Goal: Task Accomplishment & Management: Complete application form

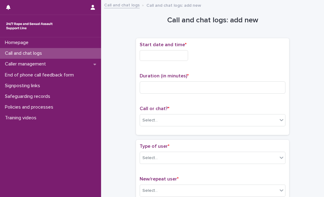
click at [159, 53] on input "text" at bounding box center [164, 55] width 48 height 11
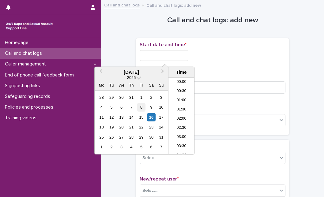
scroll to position [297, 0]
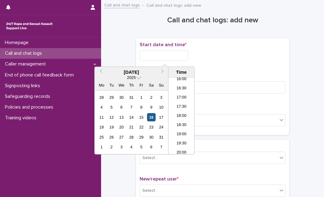
click at [152, 118] on div "16" at bounding box center [151, 117] width 8 height 8
click at [172, 54] on input "**********" at bounding box center [164, 55] width 48 height 11
type input "**********"
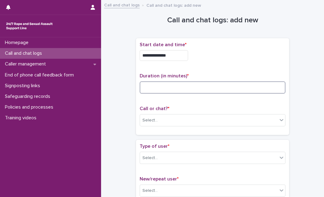
click at [206, 85] on input at bounding box center [213, 88] width 146 height 12
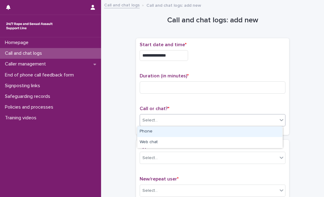
click at [183, 122] on div "Select..." at bounding box center [209, 121] width 138 height 10
click at [171, 136] on div "Phone" at bounding box center [209, 132] width 145 height 11
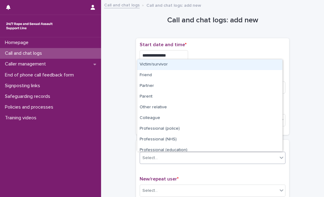
click at [165, 152] on div "Select..." at bounding box center [213, 158] width 146 height 12
click at [167, 69] on div "Victim/survivor" at bounding box center [209, 64] width 145 height 11
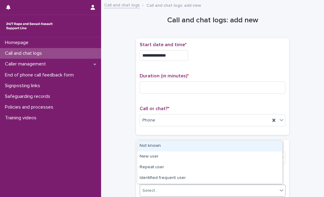
click at [162, 189] on div "Select..." at bounding box center [209, 191] width 138 height 10
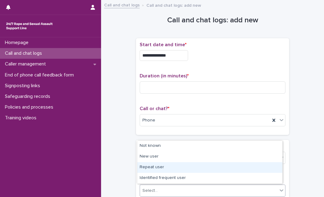
click at [160, 164] on div "Repeat user" at bounding box center [209, 167] width 145 height 11
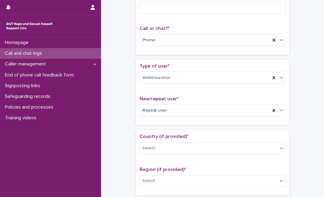
scroll to position [109, 0]
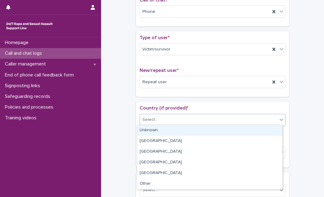
click at [154, 115] on div "Select..." at bounding box center [209, 120] width 138 height 10
click at [158, 119] on div "Select..." at bounding box center [209, 120] width 138 height 10
click at [157, 132] on div "Unknown" at bounding box center [209, 130] width 145 height 11
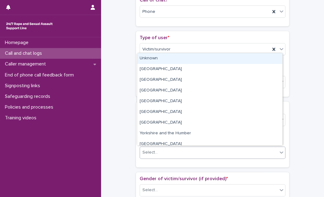
click at [158, 150] on input "text" at bounding box center [158, 152] width 1 height 5
click at [171, 59] on div "Unknown" at bounding box center [209, 58] width 145 height 11
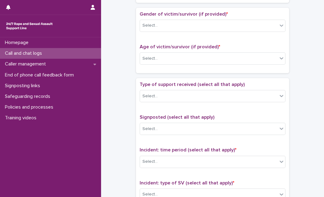
scroll to position [272, 0]
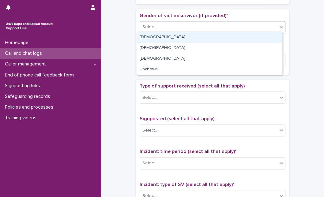
click at [191, 26] on div "Select..." at bounding box center [209, 27] width 138 height 10
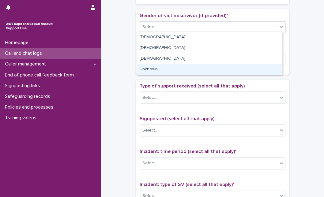
click at [170, 67] on div "Unknown" at bounding box center [209, 69] width 145 height 11
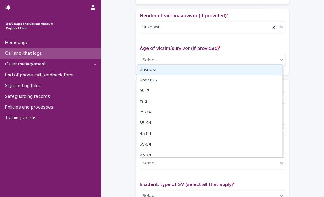
click at [179, 62] on div "Select..." at bounding box center [209, 60] width 138 height 10
click at [172, 74] on div "Unknown" at bounding box center [209, 70] width 145 height 11
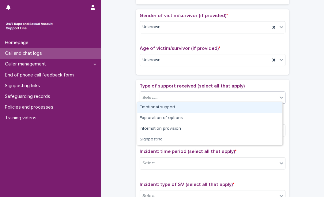
click at [170, 99] on div "Select..." at bounding box center [209, 98] width 138 height 10
click at [165, 111] on div "Emotional support" at bounding box center [209, 107] width 145 height 11
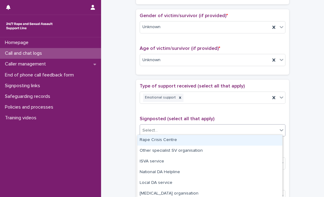
click at [158, 128] on div "Select..." at bounding box center [209, 131] width 138 height 10
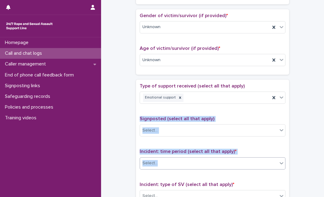
drag, startPoint x: 124, startPoint y: 118, endPoint x: 183, endPoint y: 162, distance: 74.1
click at [183, 162] on div "**********" at bounding box center [212, 45] width 211 height 626
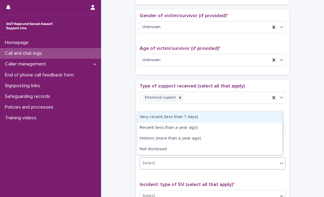
click at [183, 162] on div "Select..." at bounding box center [209, 163] width 138 height 10
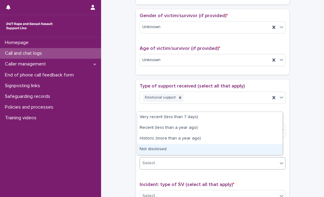
click at [187, 148] on div "Not disclosed" at bounding box center [209, 149] width 145 height 11
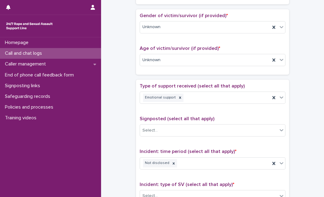
click at [128, 144] on div "**********" at bounding box center [212, 45] width 211 height 626
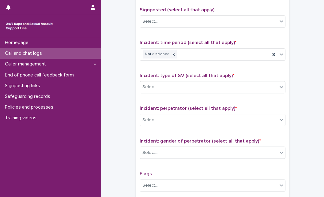
scroll to position [395, 0]
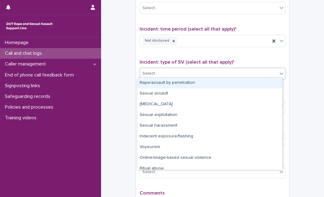
click at [169, 75] on div "Select..." at bounding box center [209, 74] width 138 height 10
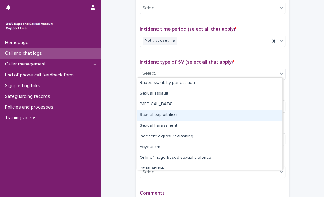
scroll to position [15, 0]
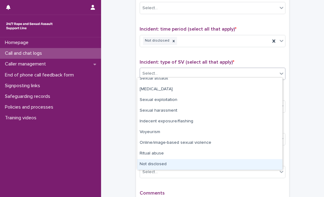
click at [258, 165] on div "Not disclosed" at bounding box center [209, 164] width 145 height 11
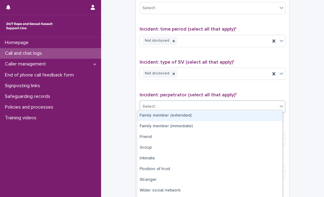
click at [239, 109] on div "Select..." at bounding box center [209, 107] width 138 height 10
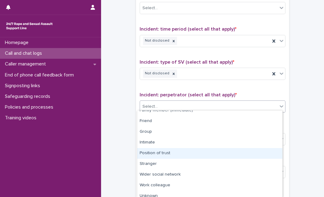
scroll to position [31, 0]
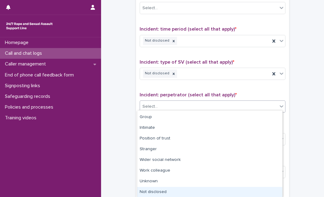
click at [249, 187] on div "Not disclosed" at bounding box center [209, 192] width 145 height 11
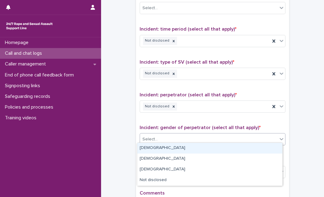
click at [240, 139] on div "Select..." at bounding box center [209, 140] width 138 height 10
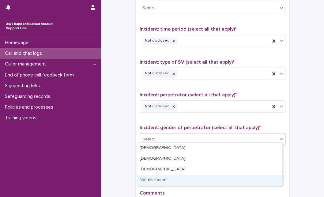
click at [220, 178] on div "Not disclosed" at bounding box center [209, 180] width 145 height 11
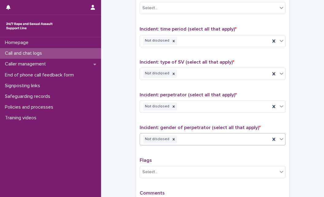
scroll to position [478, 0]
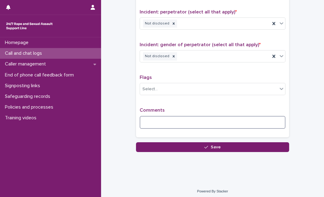
click at [238, 125] on textarea at bounding box center [213, 122] width 146 height 13
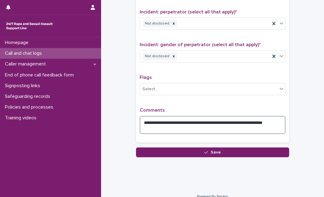
type textarea "**********"
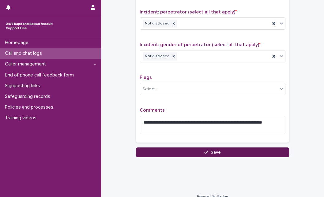
click at [207, 150] on div "button" at bounding box center [207, 152] width 6 height 4
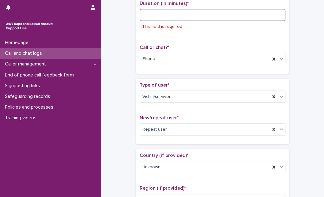
click at [171, 18] on input at bounding box center [213, 15] width 146 height 12
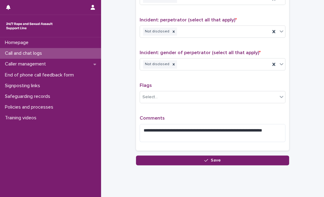
scroll to position [483, 0]
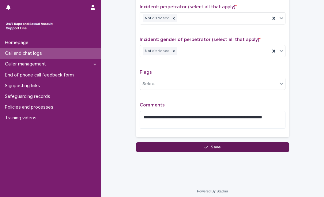
type input "*"
click at [264, 143] on button "Save" at bounding box center [212, 148] width 153 height 10
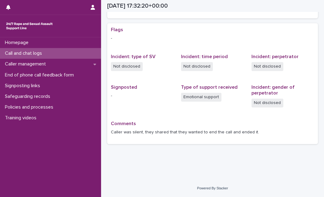
scroll to position [116, 0]
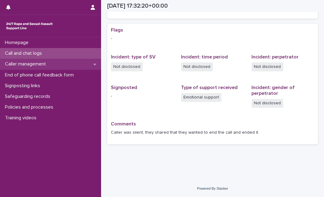
click at [59, 62] on div "Caller management" at bounding box center [50, 64] width 101 height 11
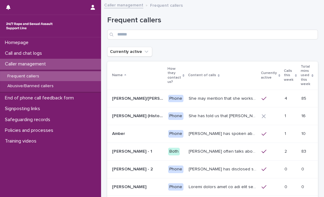
click at [189, 130] on p "[PERSON_NAME] has spoken about multiple experiences of [MEDICAL_DATA]. [PERSON_…" at bounding box center [223, 133] width 69 height 6
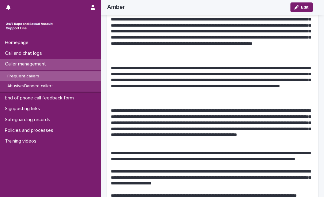
scroll to position [586, 0]
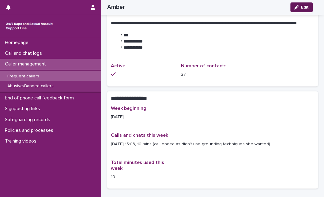
click at [297, 6] on icon "button" at bounding box center [297, 7] width 4 height 4
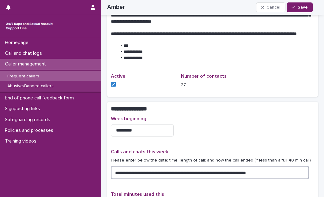
click at [294, 166] on textarea "**********" at bounding box center [210, 172] width 198 height 13
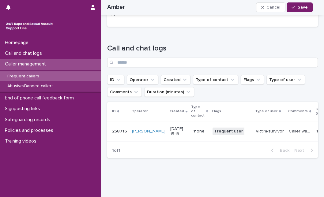
scroll to position [0, 0]
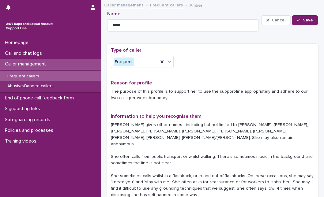
type textarea "**********"
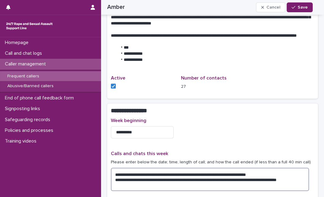
scroll to position [656, 0]
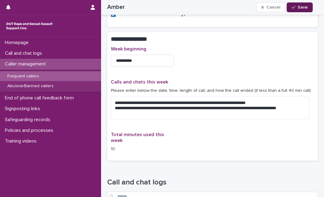
click at [306, 6] on span "Save" at bounding box center [303, 7] width 10 height 4
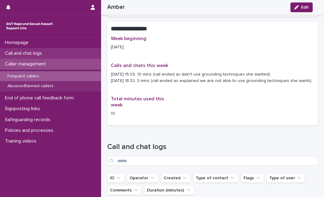
click at [51, 54] on div "Call and chat logs" at bounding box center [50, 53] width 101 height 11
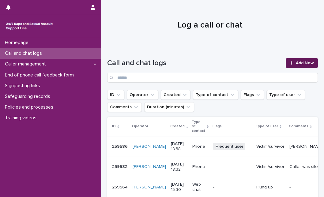
click at [296, 65] on span "Add New" at bounding box center [305, 63] width 18 height 4
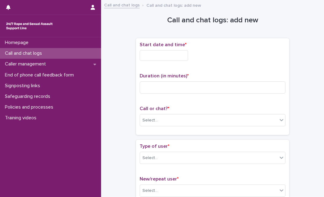
drag, startPoint x: 173, startPoint y: 62, endPoint x: 177, endPoint y: 53, distance: 9.7
click at [177, 53] on div "Start date and time *" at bounding box center [213, 54] width 146 height 24
click at [177, 53] on input "text" at bounding box center [164, 55] width 48 height 11
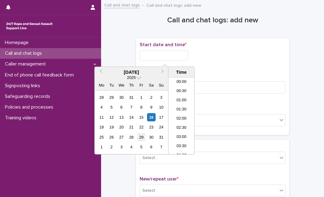
scroll to position [306, 0]
click at [155, 118] on div "16" at bounding box center [151, 117] width 8 height 8
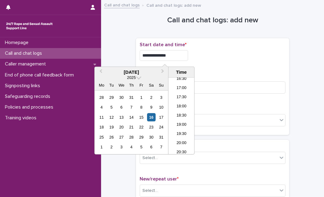
click at [178, 58] on input "**********" at bounding box center [164, 55] width 48 height 11
type input "**********"
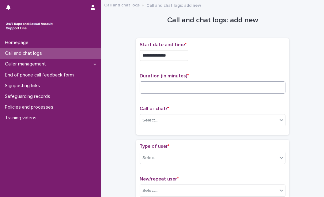
drag, startPoint x: 226, startPoint y: 94, endPoint x: 233, endPoint y: 86, distance: 10.9
click at [233, 86] on div "Duration (in minutes) *" at bounding box center [213, 85] width 146 height 25
click at [233, 86] on input at bounding box center [213, 88] width 146 height 12
type input "*"
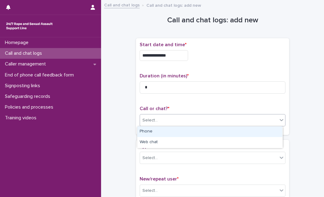
drag, startPoint x: 222, startPoint y: 122, endPoint x: 209, endPoint y: 132, distance: 16.4
click at [209, 132] on body "**********" at bounding box center [162, 98] width 324 height 197
click at [209, 132] on div "Phone" at bounding box center [209, 132] width 145 height 11
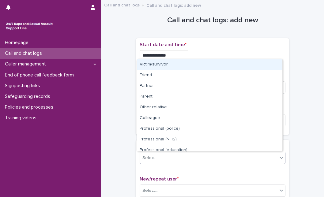
click at [197, 160] on div "Select..." at bounding box center [209, 158] width 138 height 10
click at [187, 65] on div "Victim/survivor" at bounding box center [209, 64] width 145 height 11
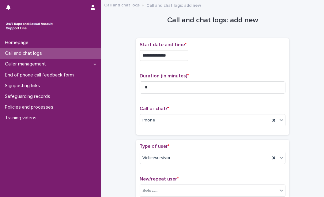
drag, startPoint x: 304, startPoint y: 47, endPoint x: 322, endPoint y: 58, distance: 21.5
click at [322, 58] on div "**********" at bounding box center [162, 98] width 324 height 197
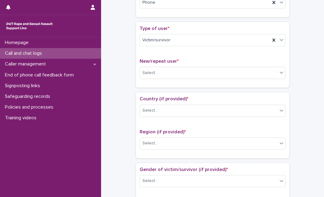
scroll to position [130, 0]
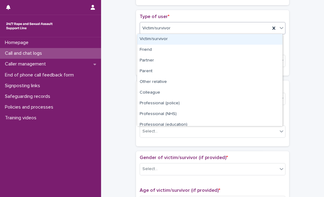
click at [248, 28] on div "Victim/survivor" at bounding box center [205, 28] width 130 height 10
click at [288, 29] on div "**********" at bounding box center [212, 187] width 211 height 626
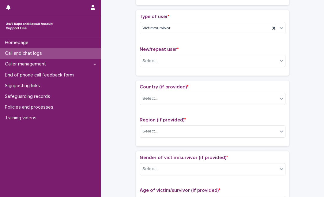
click at [242, 69] on div "New/repeat user * Select..." at bounding box center [213, 59] width 146 height 25
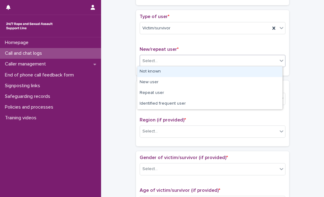
click at [253, 59] on div "Select..." at bounding box center [209, 61] width 138 height 10
click at [238, 73] on div "Not known" at bounding box center [209, 72] width 145 height 11
click at [252, 58] on div "Not known" at bounding box center [205, 61] width 130 height 10
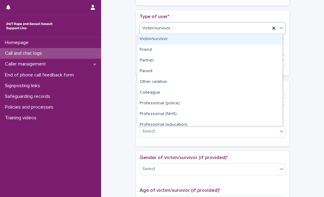
click at [264, 22] on div "Victim/survivor" at bounding box center [213, 28] width 146 height 12
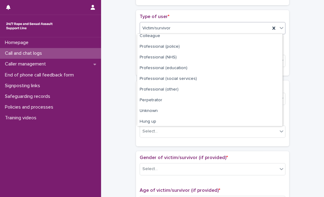
scroll to position [69, 0]
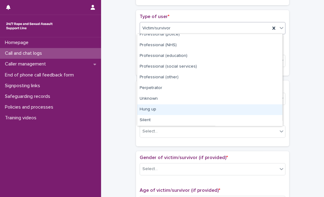
click at [242, 106] on div "Hung up" at bounding box center [209, 110] width 145 height 11
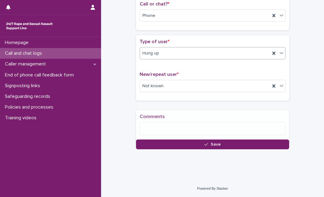
scroll to position [108, 0]
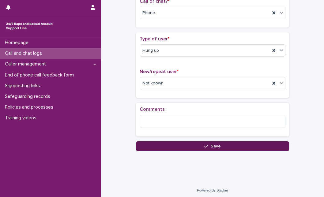
click at [192, 146] on button "Save" at bounding box center [212, 147] width 153 height 10
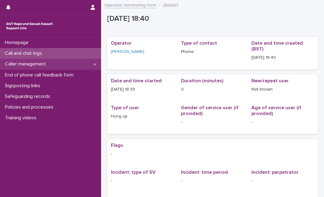
click at [62, 67] on div "Caller management" at bounding box center [50, 64] width 101 height 11
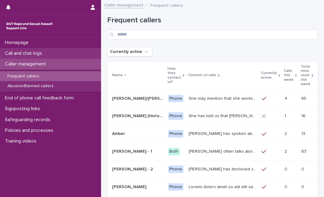
click at [64, 53] on div "Call and chat logs" at bounding box center [50, 53] width 101 height 11
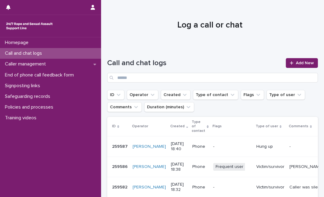
click at [143, 32] on div at bounding box center [210, 23] width 218 height 46
click at [292, 60] on link "Add New" at bounding box center [302, 63] width 32 height 10
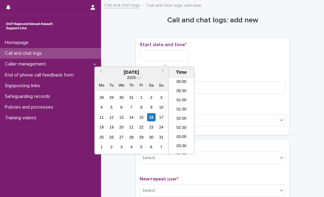
click at [153, 58] on input "text" at bounding box center [164, 55] width 48 height 11
click at [152, 117] on div "16" at bounding box center [151, 117] width 8 height 8
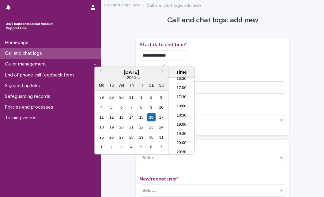
click at [170, 59] on input "**********" at bounding box center [164, 55] width 48 height 11
type input "**********"
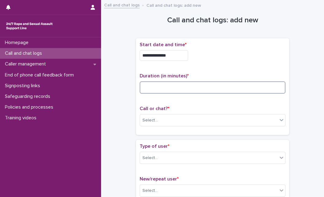
click at [203, 84] on input at bounding box center [213, 88] width 146 height 12
type input "*"
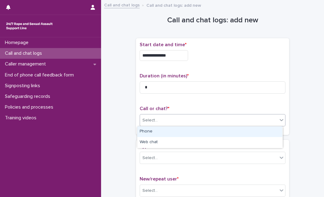
click at [183, 117] on div "Select..." at bounding box center [209, 121] width 138 height 10
click at [175, 128] on div "Phone" at bounding box center [209, 132] width 145 height 11
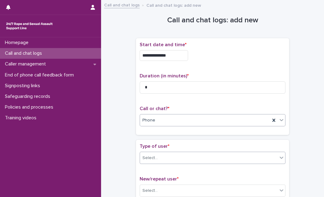
click at [164, 162] on div "Select..." at bounding box center [209, 158] width 138 height 10
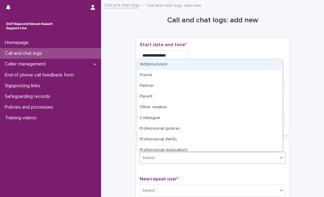
click at [182, 61] on div "Victim/survivor" at bounding box center [209, 64] width 145 height 11
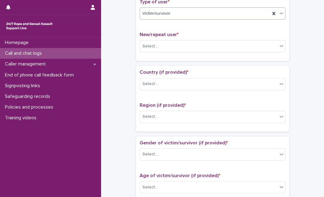
scroll to position [164, 0]
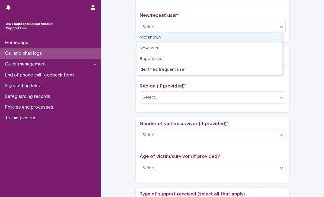
click at [280, 26] on icon at bounding box center [282, 27] width 4 height 2
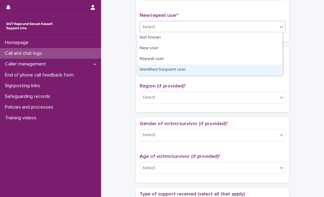
click at [238, 69] on div "Identified frequent user" at bounding box center [209, 70] width 145 height 11
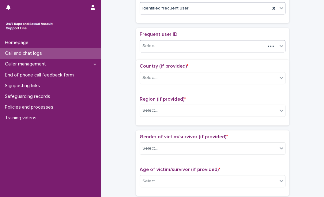
scroll to position [183, 0]
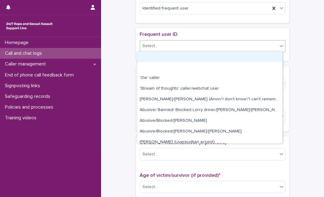
click at [214, 44] on div "Select..." at bounding box center [209, 46] width 138 height 10
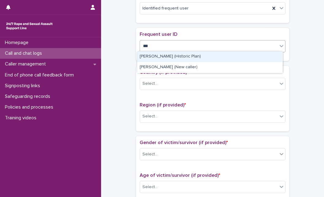
type input "****"
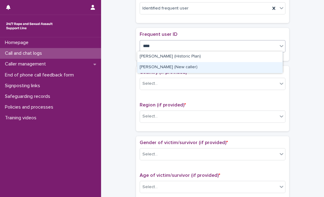
click at [193, 66] on div "[PERSON_NAME] (New caller)" at bounding box center [209, 67] width 145 height 11
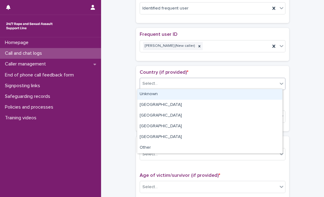
drag, startPoint x: 184, startPoint y: 85, endPoint x: 181, endPoint y: 96, distance: 11.4
click at [181, 96] on body "**********" at bounding box center [162, 98] width 324 height 197
click at [181, 96] on div "Unknown" at bounding box center [209, 94] width 145 height 11
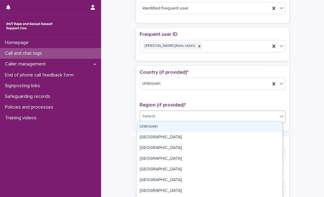
click at [177, 112] on div "Select..." at bounding box center [209, 117] width 138 height 10
click at [172, 124] on div "Unknown" at bounding box center [209, 127] width 145 height 11
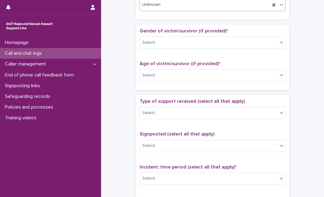
scroll to position [302, 0]
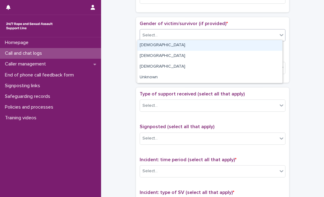
click at [242, 30] on div "Select..." at bounding box center [209, 35] width 138 height 10
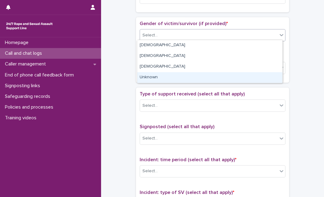
click at [199, 79] on div "Unknown" at bounding box center [209, 77] width 145 height 11
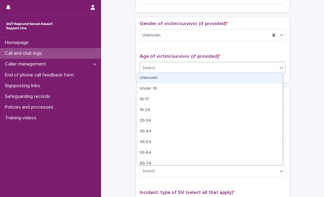
drag, startPoint x: 203, startPoint y: 71, endPoint x: 197, endPoint y: 79, distance: 10.1
click at [197, 79] on body "**********" at bounding box center [162, 98] width 324 height 197
click at [197, 79] on div "Unknown" at bounding box center [209, 78] width 145 height 11
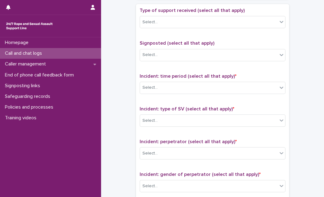
scroll to position [380, 0]
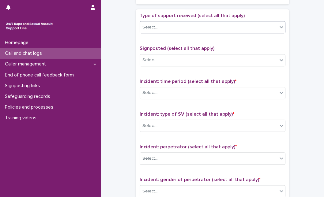
click at [241, 23] on div "Select..." at bounding box center [209, 27] width 138 height 10
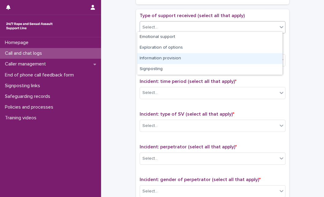
click at [205, 55] on div "Information provision" at bounding box center [209, 58] width 145 height 11
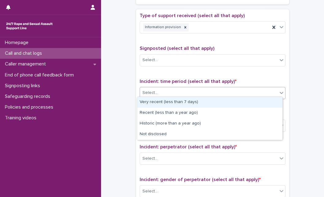
click at [189, 92] on div "Select..." at bounding box center [209, 93] width 138 height 10
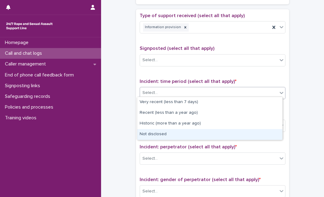
click at [164, 132] on div "Not disclosed" at bounding box center [209, 134] width 145 height 11
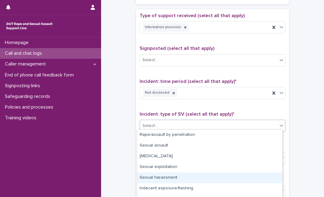
drag, startPoint x: 170, startPoint y: 128, endPoint x: 283, endPoint y: 185, distance: 126.9
click at [283, 185] on div "Type of support received (select all that apply) Information provision Signpost…" at bounding box center [212, 141] width 153 height 264
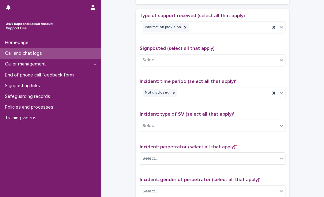
click at [283, 185] on div "Type of support received (select all that apply) Information provision Signpost…" at bounding box center [212, 141] width 153 height 264
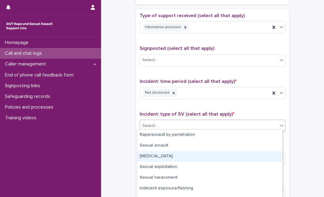
drag, startPoint x: 266, startPoint y: 124, endPoint x: 282, endPoint y: 182, distance: 59.8
click at [282, 182] on body "**********" at bounding box center [162, 98] width 324 height 197
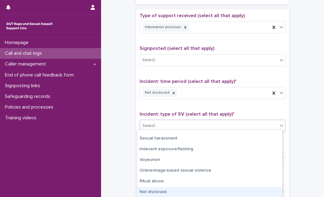
click at [254, 192] on div "Not disclosed" at bounding box center [209, 192] width 145 height 11
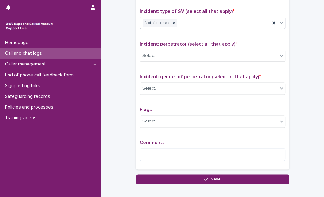
scroll to position [489, 0]
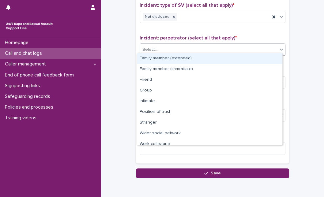
click at [272, 50] on div "Select..." at bounding box center [209, 50] width 138 height 10
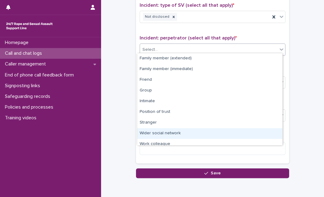
scroll to position [26, 0]
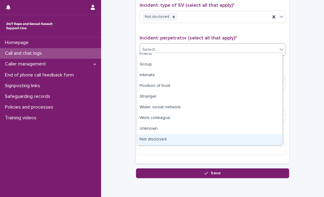
click at [255, 143] on div "Not disclosed" at bounding box center [209, 140] width 145 height 11
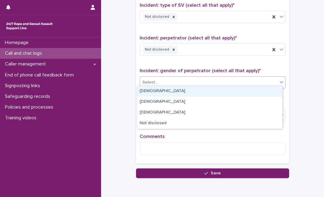
click at [271, 82] on div "Select..." at bounding box center [209, 83] width 138 height 10
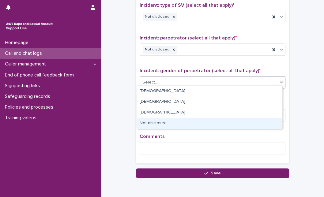
click at [239, 121] on div "Not disclosed" at bounding box center [209, 123] width 145 height 11
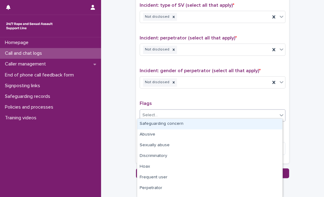
click at [221, 112] on div "Select..." at bounding box center [209, 115] width 138 height 10
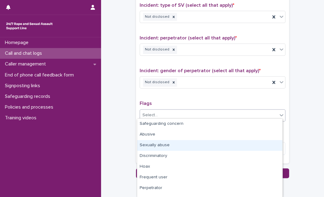
scroll to position [50, 0]
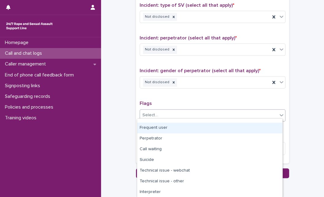
click at [215, 127] on div "Frequent user" at bounding box center [209, 128] width 145 height 11
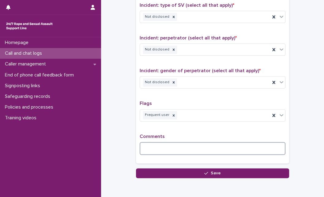
click at [171, 150] on textarea at bounding box center [213, 148] width 146 height 13
type textarea "*"
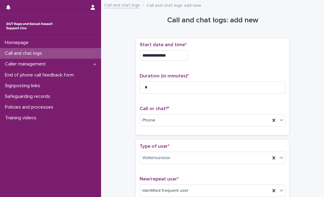
scroll to position [515, 0]
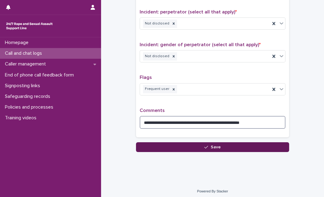
type textarea "**********"
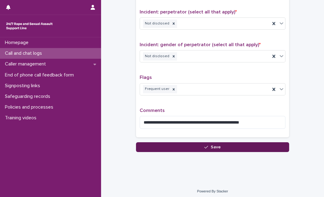
click at [279, 143] on button "Save" at bounding box center [212, 148] width 153 height 10
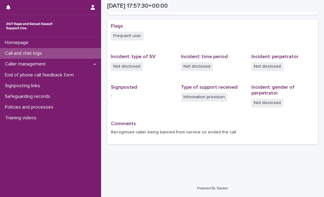
scroll to position [155, 0]
click at [78, 55] on div "Call and chat logs" at bounding box center [50, 53] width 101 height 11
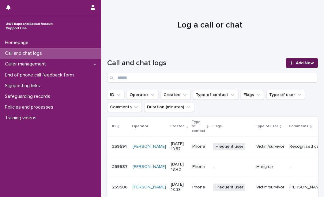
click at [289, 65] on link "Add New" at bounding box center [302, 63] width 32 height 10
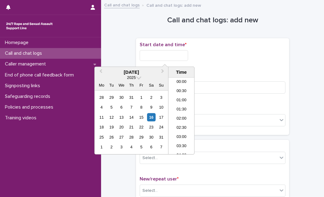
click at [173, 54] on input "text" at bounding box center [164, 55] width 48 height 11
click at [150, 120] on div "16" at bounding box center [151, 117] width 8 height 8
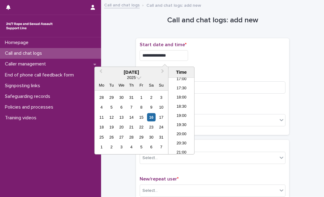
click at [180, 56] on input "**********" at bounding box center [164, 55] width 48 height 11
type input "**********"
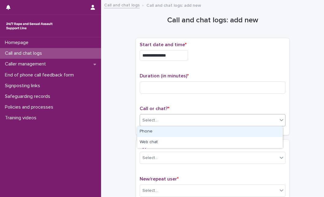
click at [223, 119] on div "Select..." at bounding box center [209, 121] width 138 height 10
click at [219, 129] on div "Phone" at bounding box center [209, 132] width 145 height 11
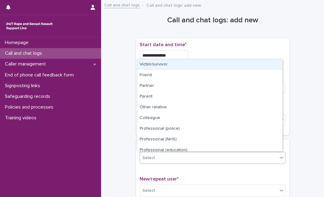
click at [150, 161] on div "Select..." at bounding box center [150, 158] width 15 height 6
click at [165, 67] on div "Victim/survivor" at bounding box center [209, 64] width 145 height 11
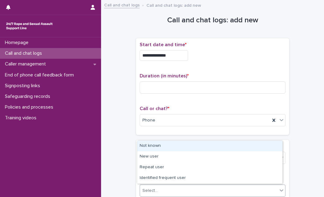
click at [153, 195] on div "Select..." at bounding box center [209, 191] width 138 height 10
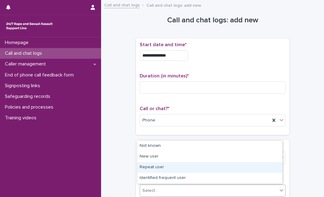
click at [152, 167] on div "Repeat user" at bounding box center [209, 167] width 145 height 11
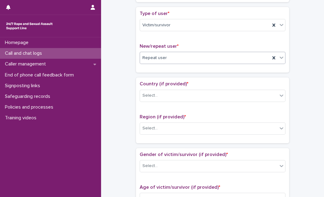
scroll to position [136, 0]
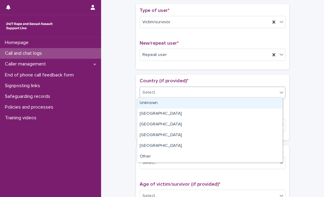
drag, startPoint x: 214, startPoint y: 93, endPoint x: 205, endPoint y: 104, distance: 14.3
click at [205, 104] on body "**********" at bounding box center [162, 98] width 324 height 197
click at [205, 104] on div "Unknown" at bounding box center [209, 103] width 145 height 11
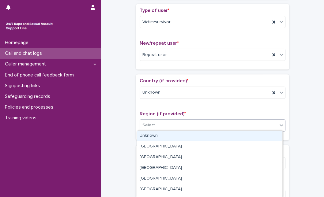
click at [193, 122] on div "Select..." at bounding box center [209, 125] width 138 height 10
click at [184, 136] on div "Unknown" at bounding box center [209, 136] width 145 height 11
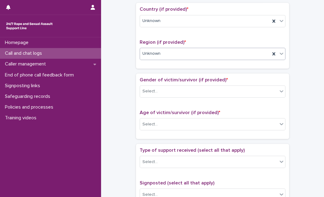
scroll to position [218, 0]
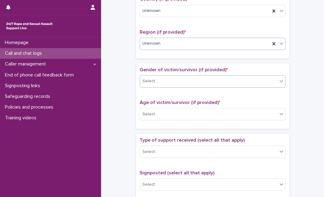
click at [240, 86] on div "Gender of victim/survivor (if provided) * Select..." at bounding box center [213, 79] width 146 height 25
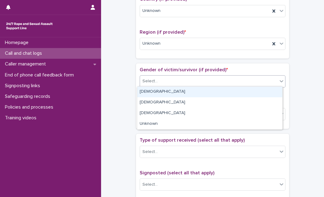
click at [246, 79] on div "Select..." at bounding box center [209, 81] width 138 height 10
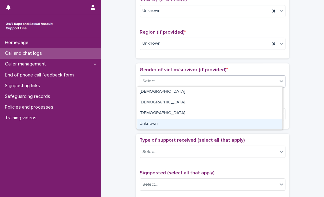
click at [204, 120] on div "Unknown" at bounding box center [209, 124] width 145 height 11
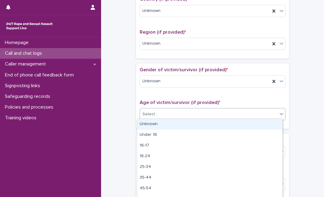
click at [208, 113] on div "Select..." at bounding box center [209, 114] width 138 height 10
click at [199, 123] on div "Unknown" at bounding box center [209, 124] width 145 height 11
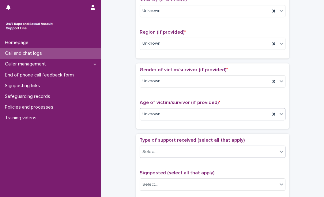
click at [183, 153] on div "Select..." at bounding box center [209, 152] width 138 height 10
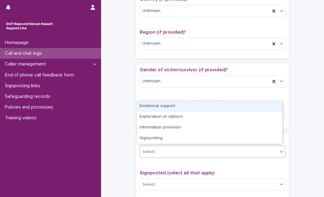
click at [178, 107] on div "Emotional support" at bounding box center [209, 106] width 145 height 11
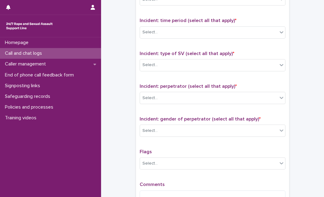
scroll to position [409, 0]
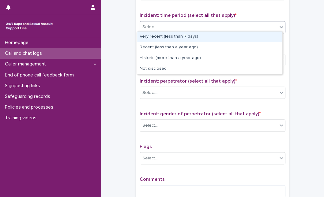
click at [252, 30] on div "Select..." at bounding box center [209, 27] width 138 height 10
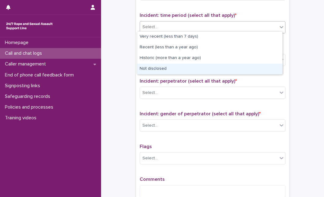
click at [216, 66] on div "Not disclosed" at bounding box center [209, 69] width 145 height 11
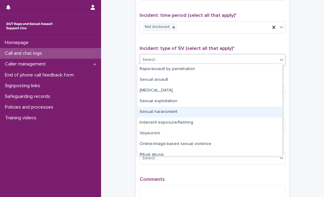
drag, startPoint x: 218, startPoint y: 64, endPoint x: 279, endPoint y: 145, distance: 101.9
click at [279, 145] on body "**********" at bounding box center [162, 98] width 324 height 197
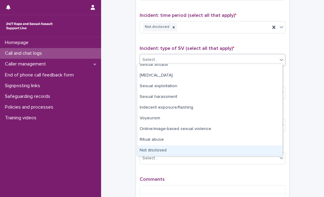
click at [250, 150] on div "Not disclosed" at bounding box center [209, 151] width 145 height 11
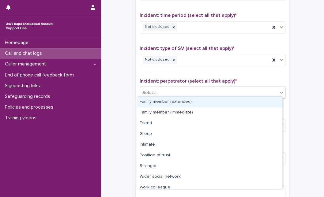
click at [246, 92] on div "Select..." at bounding box center [209, 93] width 138 height 10
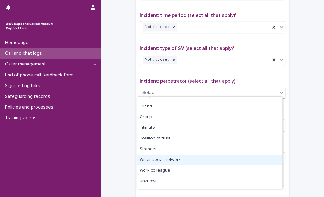
scroll to position [26, 0]
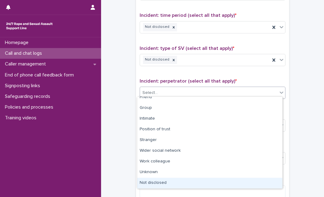
click at [245, 181] on div "Not disclosed" at bounding box center [209, 183] width 145 height 11
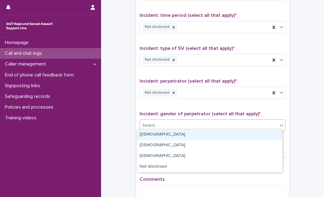
click at [212, 127] on div "Select..." at bounding box center [209, 126] width 138 height 10
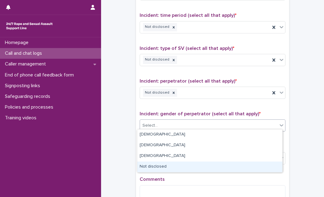
click at [176, 173] on div "Type of support received (select all that apply) Emotional support Signposted (…" at bounding box center [213, 75] width 146 height 256
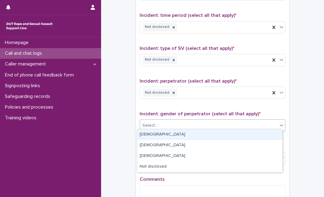
click at [252, 121] on div "Select..." at bounding box center [209, 126] width 138 height 10
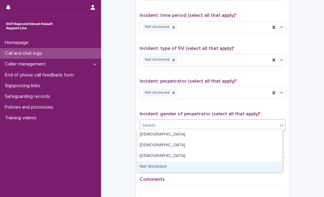
click at [210, 169] on div "Not disclosed" at bounding box center [209, 167] width 145 height 11
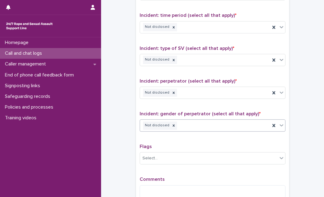
scroll to position [478, 0]
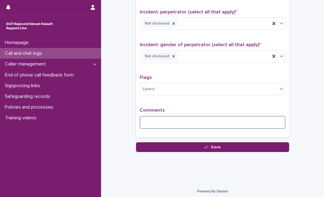
click at [234, 124] on textarea at bounding box center [213, 122] width 146 height 13
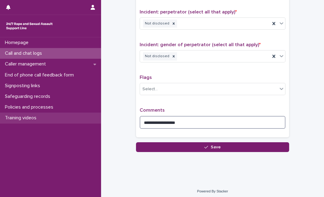
type textarea "**********"
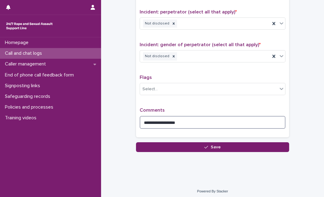
click at [201, 119] on textarea "**********" at bounding box center [213, 122] width 146 height 13
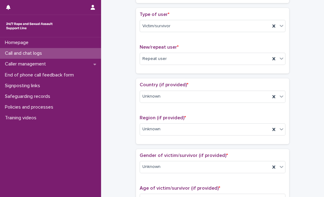
scroll to position [0, 0]
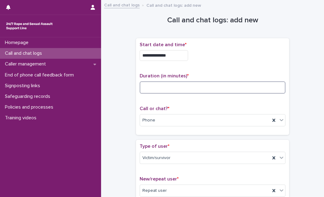
click at [197, 87] on input at bounding box center [213, 88] width 146 height 12
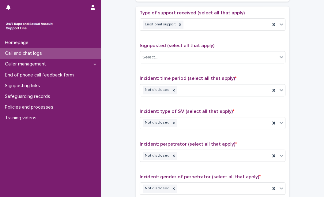
scroll to position [460, 0]
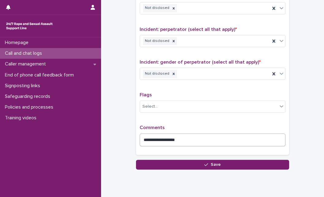
type input "**"
click at [234, 137] on textarea "**********" at bounding box center [213, 140] width 146 height 13
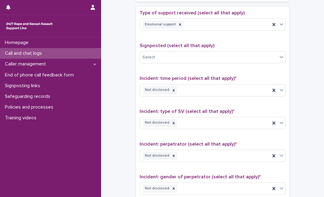
scroll to position [483, 0]
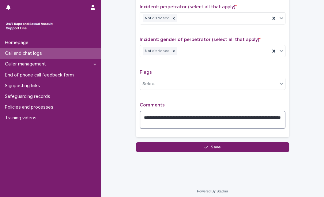
type textarea "**********"
click at [214, 119] on textarea "**********" at bounding box center [213, 120] width 146 height 18
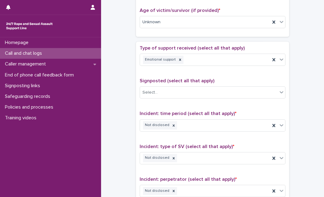
scroll to position [137, 0]
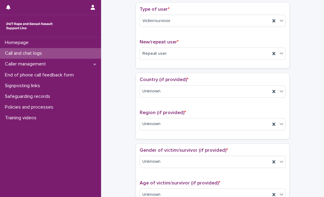
click at [317, 12] on div "**********" at bounding box center [212, 197] width 223 height 662
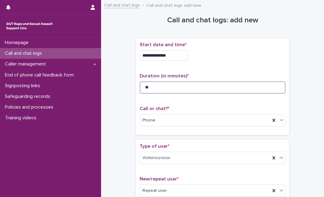
click at [246, 87] on input "**" at bounding box center [213, 88] width 146 height 12
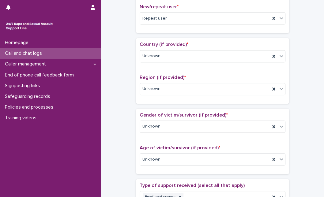
scroll to position [345, 0]
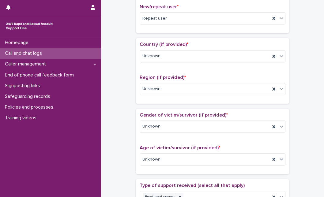
scroll to position [0, 0]
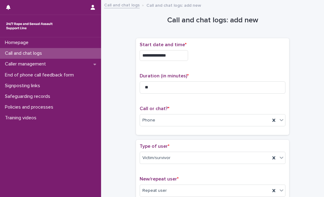
click at [158, 95] on div "Duration (in minutes) * **" at bounding box center [213, 85] width 146 height 25
click at [158, 92] on input "**" at bounding box center [213, 88] width 146 height 12
type input "**"
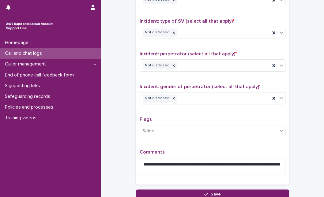
scroll to position [483, 0]
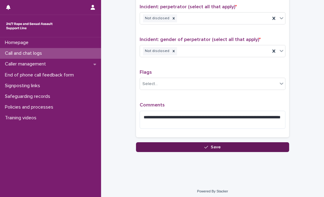
click at [254, 144] on button "Save" at bounding box center [212, 148] width 153 height 10
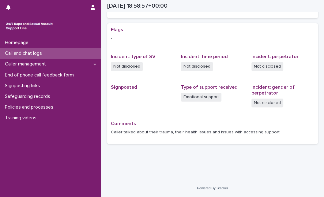
scroll to position [116, 0]
click at [46, 51] on p "Call and chat logs" at bounding box center [24, 54] width 44 height 6
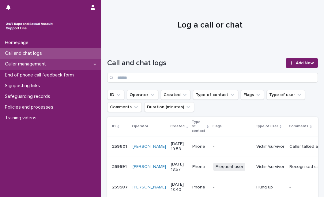
click at [29, 63] on p "Caller management" at bounding box center [26, 64] width 48 height 6
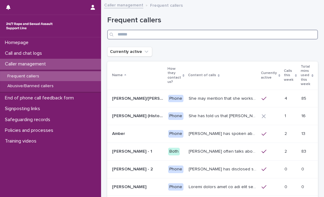
click at [158, 37] on input "Search" at bounding box center [212, 35] width 211 height 10
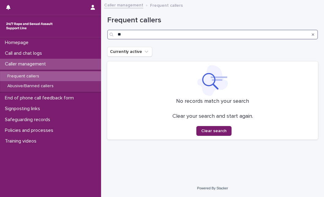
type input "*"
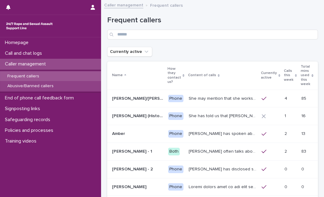
click at [78, 89] on div "Abusive/Banned callers" at bounding box center [50, 86] width 101 height 10
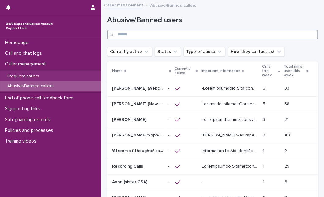
click at [135, 34] on input "Search" at bounding box center [212, 35] width 211 height 10
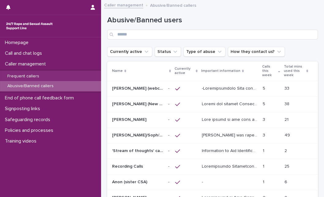
click at [216, 122] on p at bounding box center [230, 119] width 57 height 6
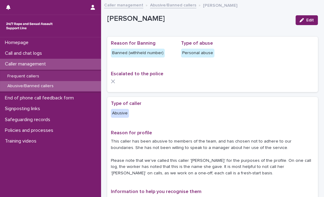
click at [255, 74] on p "Escalated to the police" at bounding box center [212, 74] width 203 height 6
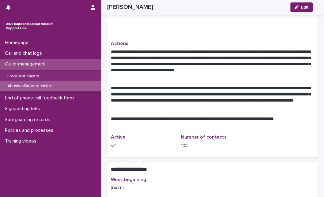
scroll to position [477, 0]
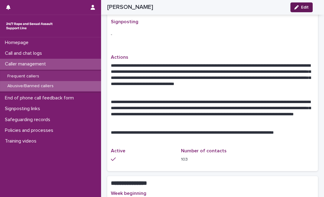
click at [297, 7] on icon "button" at bounding box center [297, 7] width 4 height 4
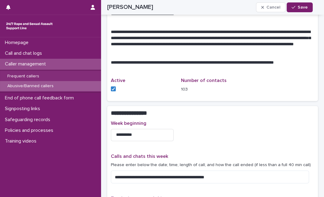
scroll to position [620, 0]
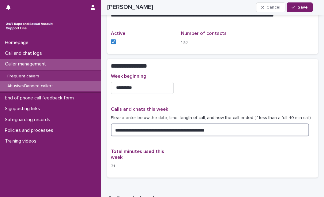
click at [257, 124] on textarea "**********" at bounding box center [210, 130] width 198 height 13
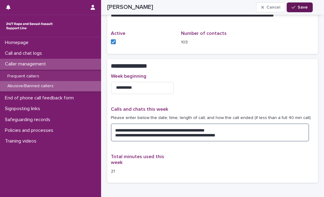
type textarea "**********"
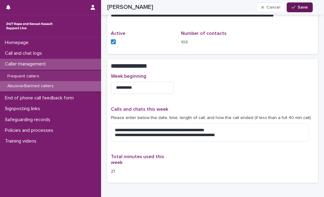
click at [302, 8] on span "Save" at bounding box center [303, 7] width 10 height 4
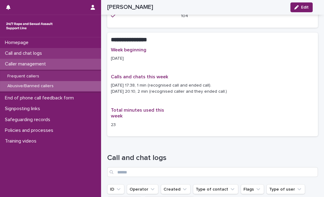
click at [44, 56] on p "Call and chat logs" at bounding box center [24, 54] width 44 height 6
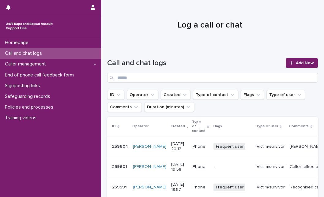
click at [44, 56] on p "Call and chat logs" at bounding box center [24, 54] width 44 height 6
click at [133, 41] on div at bounding box center [210, 23] width 218 height 46
click at [286, 63] on link "Add New" at bounding box center [302, 63] width 32 height 10
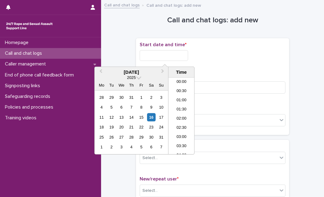
click at [177, 56] on input "text" at bounding box center [164, 55] width 48 height 11
click at [150, 120] on div "16" at bounding box center [151, 117] width 8 height 8
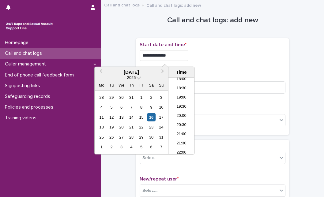
click at [176, 56] on input "**********" at bounding box center [164, 55] width 48 height 11
type input "**********"
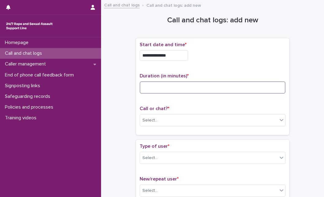
click at [231, 92] on input at bounding box center [213, 88] width 146 height 12
click at [184, 89] on input at bounding box center [213, 88] width 146 height 12
type input "*"
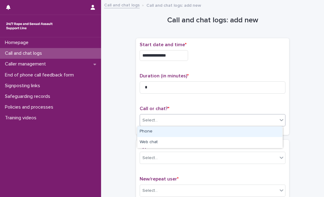
click at [175, 118] on div "Select..." at bounding box center [209, 121] width 138 height 10
click at [170, 131] on div "Phone" at bounding box center [209, 132] width 145 height 11
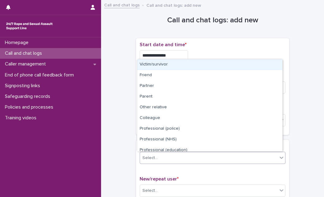
click at [243, 162] on div "Select..." at bounding box center [209, 158] width 138 height 10
click at [213, 63] on div "Victim/survivor" at bounding box center [209, 64] width 145 height 11
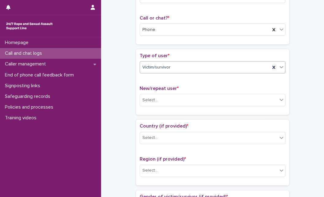
scroll to position [95, 0]
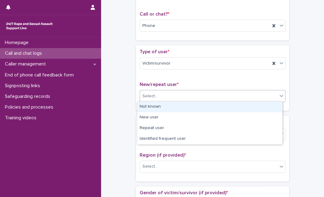
click at [198, 94] on div "Select..." at bounding box center [209, 96] width 138 height 10
click at [186, 107] on div "Not known" at bounding box center [209, 107] width 145 height 11
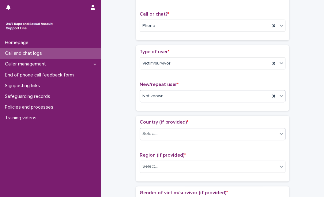
click at [170, 138] on div "Select..." at bounding box center [213, 134] width 146 height 12
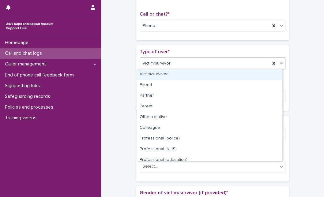
click at [201, 63] on div "Victim/survivor" at bounding box center [205, 64] width 130 height 10
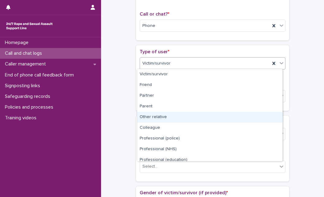
scroll to position [69, 0]
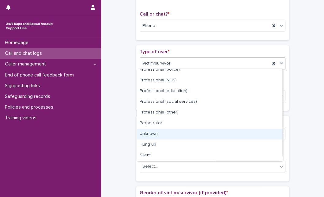
click at [263, 132] on div "Unknown" at bounding box center [209, 134] width 145 height 11
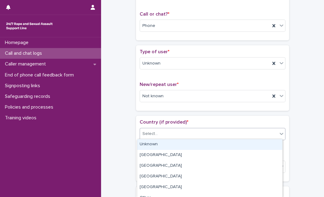
click at [247, 130] on div "Select..." at bounding box center [209, 134] width 138 height 10
click at [226, 145] on div "Unknown" at bounding box center [209, 144] width 145 height 11
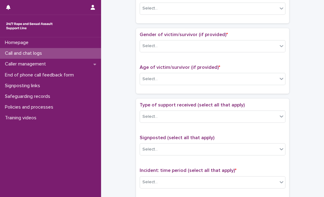
scroll to position [254, 0]
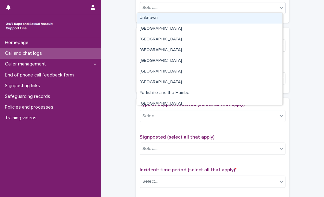
click at [268, 12] on div "Select..." at bounding box center [213, 8] width 146 height 12
click at [250, 16] on div "Unknown" at bounding box center [209, 18] width 145 height 11
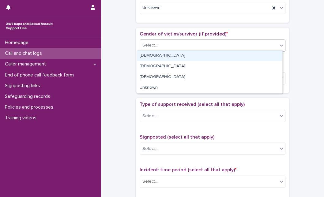
click at [222, 40] on div "Select..." at bounding box center [209, 45] width 138 height 10
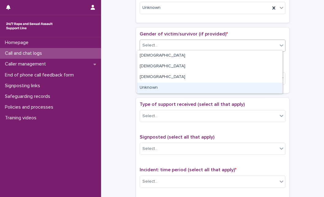
click at [190, 83] on div "Unknown" at bounding box center [209, 88] width 145 height 11
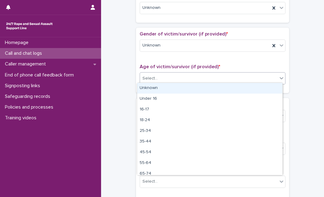
drag, startPoint x: 196, startPoint y: 74, endPoint x: 184, endPoint y: 88, distance: 17.9
click at [184, 88] on body "**********" at bounding box center [162, 98] width 324 height 197
click at [184, 88] on div "Unknown" at bounding box center [209, 88] width 145 height 11
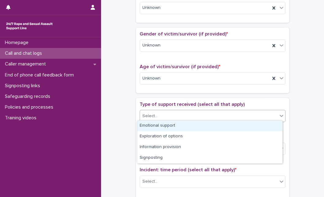
click at [176, 115] on div "Select..." at bounding box center [209, 116] width 138 height 10
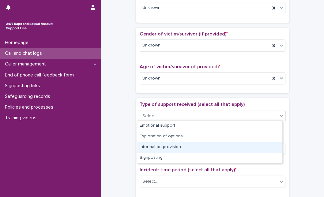
click at [164, 144] on div "Information provision" at bounding box center [209, 147] width 145 height 11
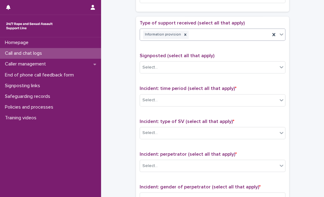
scroll to position [336, 0]
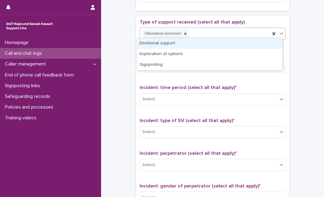
click at [279, 30] on icon at bounding box center [282, 33] width 6 height 6
click at [246, 39] on div "Emotional support" at bounding box center [209, 43] width 145 height 11
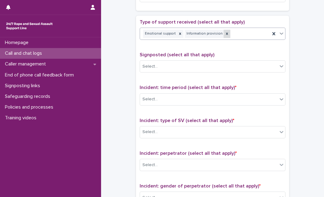
click at [225, 34] on icon at bounding box center [227, 34] width 4 height 4
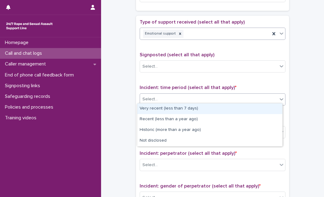
click at [201, 101] on div "Select..." at bounding box center [209, 99] width 138 height 10
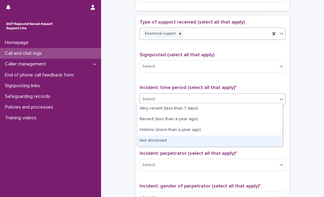
drag, startPoint x: 198, startPoint y: 110, endPoint x: 200, endPoint y: 142, distance: 31.6
click at [200, 142] on div "Not disclosed" at bounding box center [209, 141] width 145 height 11
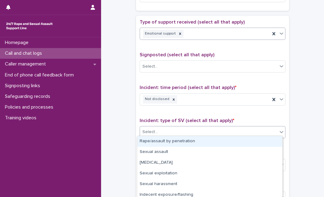
click at [203, 133] on div "Select..." at bounding box center [209, 132] width 138 height 10
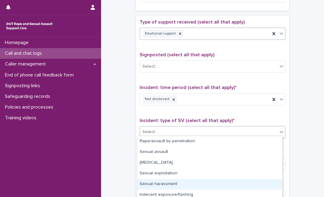
scroll to position [45, 0]
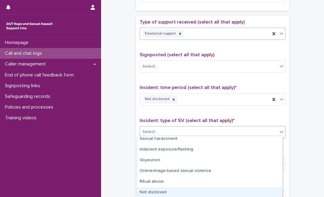
click at [265, 192] on div "Not disclosed" at bounding box center [209, 193] width 145 height 11
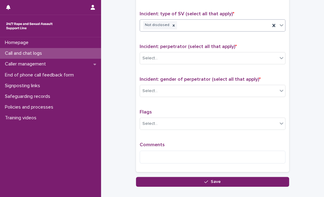
scroll to position [445, 0]
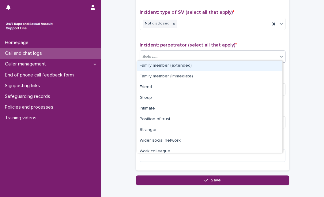
click at [240, 56] on div "Select..." at bounding box center [209, 57] width 138 height 10
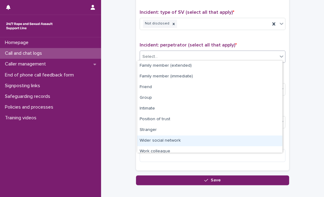
click at [283, 139] on div "Family member (extended) Family member (immediate) Friend Group Intimate Positi…" at bounding box center [210, 106] width 146 height 93
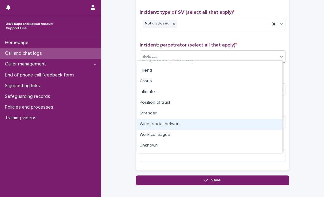
scroll to position [26, 0]
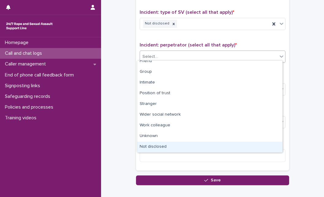
click at [256, 147] on div "Not disclosed" at bounding box center [209, 147] width 145 height 11
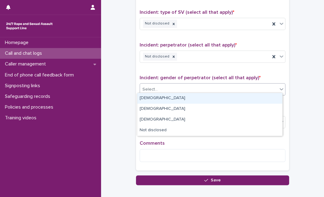
click at [257, 86] on div "Select..." at bounding box center [209, 90] width 138 height 10
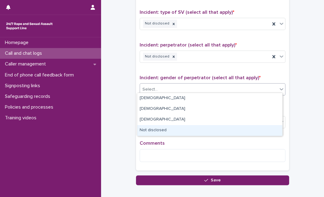
click at [206, 130] on div "Not disclosed" at bounding box center [209, 130] width 145 height 11
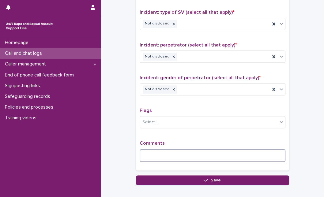
click at [190, 155] on textarea at bounding box center [213, 155] width 146 height 13
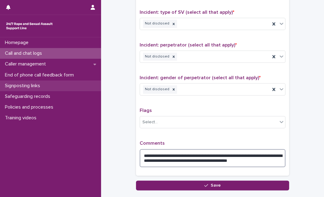
type textarea "**********"
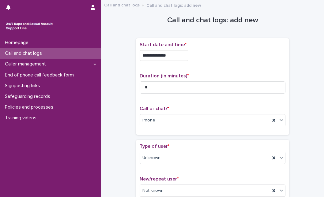
scroll to position [483, 0]
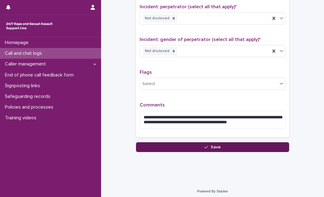
click at [234, 144] on button "Save" at bounding box center [212, 148] width 153 height 10
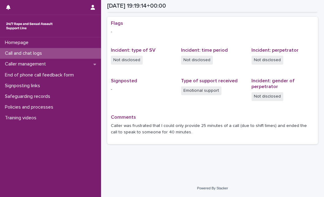
scroll to position [122, 0]
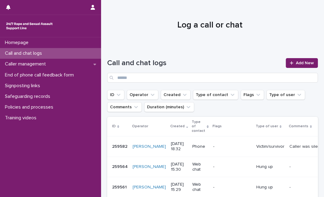
click at [240, 55] on div "Call and chat logs Add New" at bounding box center [212, 68] width 211 height 44
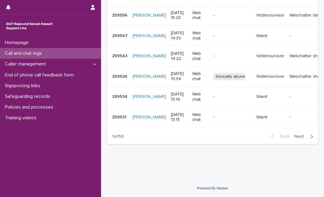
click at [295, 136] on span "Next" at bounding box center [301, 137] width 13 height 4
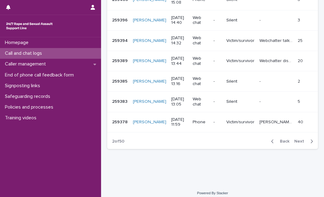
click at [295, 139] on span "Next" at bounding box center [301, 141] width 13 height 4
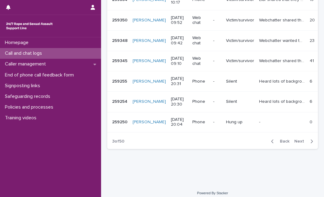
click at [296, 139] on span "Next" at bounding box center [301, 141] width 13 height 4
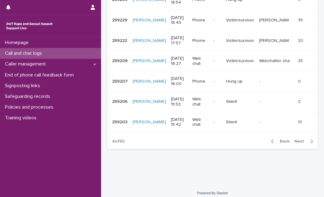
click at [296, 139] on span "Next" at bounding box center [301, 141] width 13 height 4
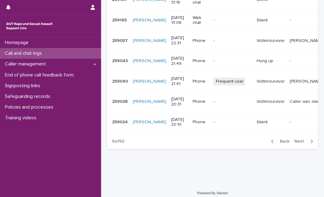
click at [295, 144] on span "Next" at bounding box center [301, 141] width 13 height 4
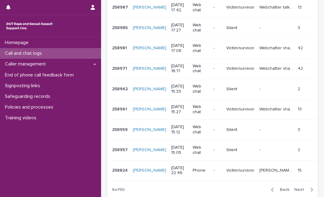
scroll to position [160, 0]
click at [298, 188] on span "Next" at bounding box center [301, 190] width 13 height 4
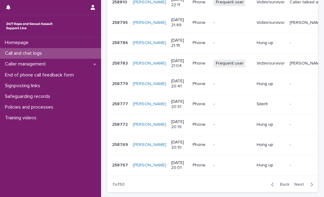
click at [295, 187] on span "Next" at bounding box center [301, 185] width 13 height 4
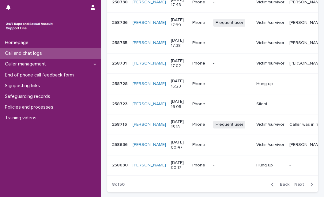
click at [287, 132] on td "Caller was in hospital and felt triggered. She wanted me to use specific ground…" at bounding box center [306, 125] width 38 height 21
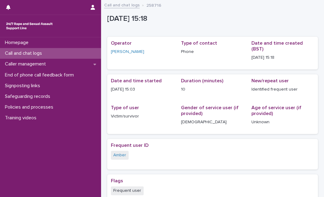
click at [57, 54] on div "Call and chat logs" at bounding box center [50, 53] width 101 height 11
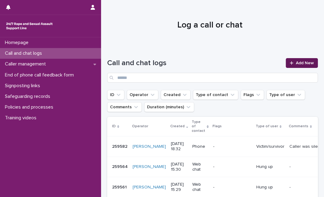
click at [286, 66] on link "Add New" at bounding box center [302, 63] width 32 height 10
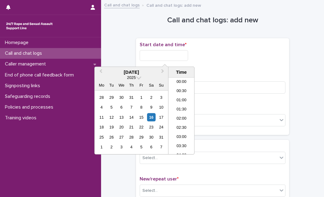
click at [179, 56] on input "text" at bounding box center [164, 55] width 48 height 11
click at [153, 118] on div "16" at bounding box center [151, 117] width 8 height 8
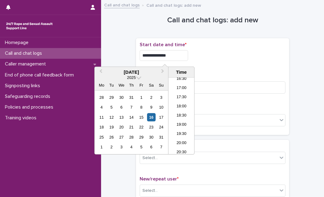
click at [177, 56] on input "**********" at bounding box center [164, 55] width 48 height 11
type input "**********"
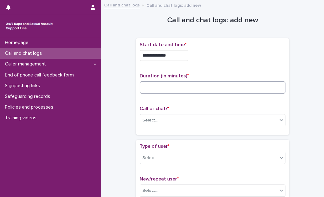
click at [204, 82] on input at bounding box center [213, 88] width 146 height 12
type input "*"
click at [187, 112] on div "Call or chat? * Select..." at bounding box center [213, 118] width 146 height 25
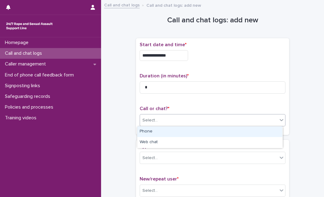
click at [181, 123] on div "Select..." at bounding box center [209, 121] width 138 height 10
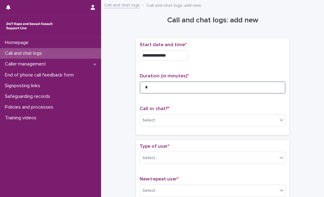
click at [159, 84] on input "*" at bounding box center [213, 88] width 146 height 12
type input "*"
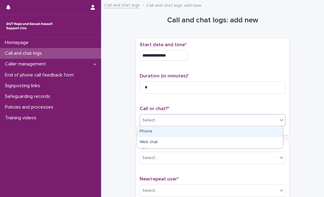
click at [156, 118] on div "Select..." at bounding box center [209, 121] width 138 height 10
click at [154, 134] on div "Phone" at bounding box center [209, 132] width 145 height 11
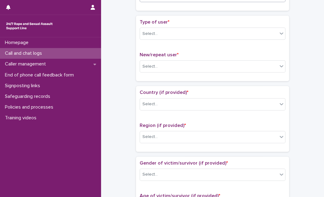
scroll to position [127, 0]
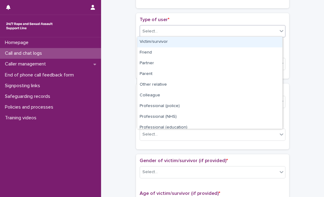
click at [270, 32] on div "Select..." at bounding box center [209, 31] width 138 height 10
click at [239, 41] on div "Victim/survivor" at bounding box center [209, 42] width 145 height 11
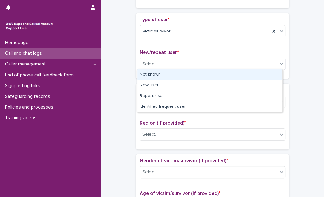
click at [221, 67] on div "Select..." at bounding box center [209, 64] width 138 height 10
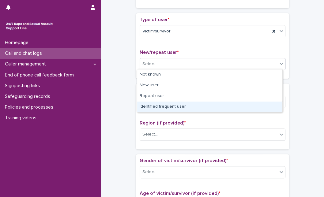
click at [201, 105] on div "Identified frequent user" at bounding box center [209, 107] width 145 height 11
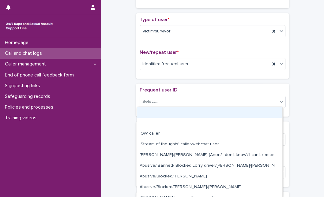
click at [200, 102] on div "Select..." at bounding box center [209, 102] width 138 height 10
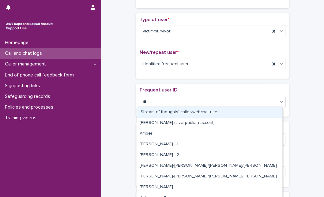
type input "***"
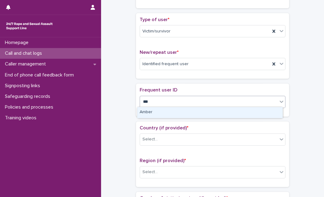
click at [194, 113] on div "Amber" at bounding box center [209, 112] width 145 height 11
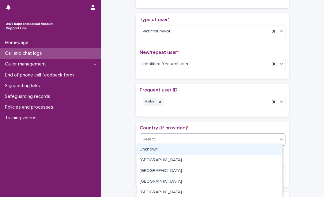
drag, startPoint x: 187, startPoint y: 135, endPoint x: 182, endPoint y: 148, distance: 14.2
click at [182, 148] on body "**********" at bounding box center [162, 98] width 324 height 197
click at [182, 148] on div "Unknown" at bounding box center [209, 150] width 145 height 11
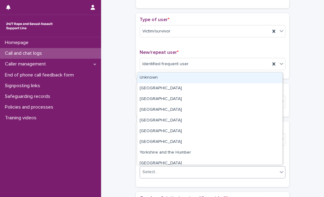
click at [172, 168] on div "Select..." at bounding box center [209, 172] width 138 height 10
click at [192, 77] on div "Unknown" at bounding box center [209, 78] width 145 height 11
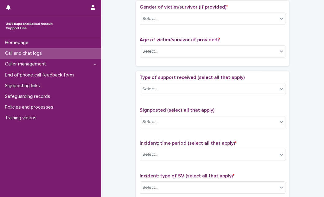
scroll to position [319, 0]
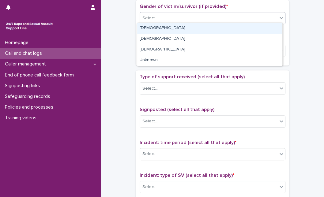
click at [279, 16] on icon at bounding box center [282, 18] width 6 height 6
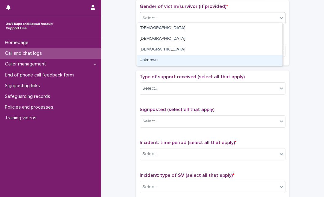
click at [234, 55] on div "Unknown" at bounding box center [209, 60] width 145 height 11
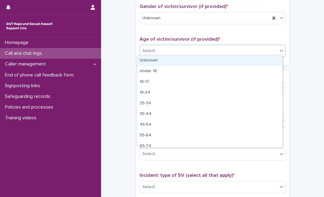
click at [234, 52] on div "Select..." at bounding box center [209, 51] width 138 height 10
click at [223, 59] on div "Unknown" at bounding box center [209, 60] width 145 height 11
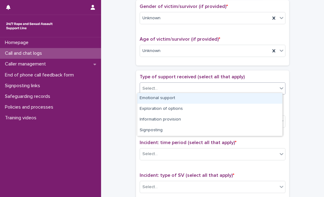
drag, startPoint x: 190, startPoint y: 89, endPoint x: 187, endPoint y: 99, distance: 10.2
click at [187, 99] on body "**********" at bounding box center [162, 98] width 324 height 197
click at [187, 99] on div "Emotional support" at bounding box center [209, 98] width 145 height 11
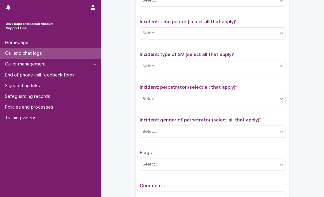
scroll to position [444, 0]
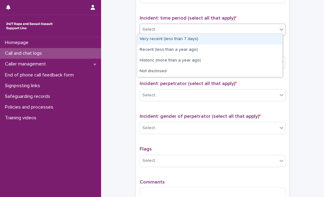
click at [266, 32] on div "Select..." at bounding box center [209, 30] width 138 height 10
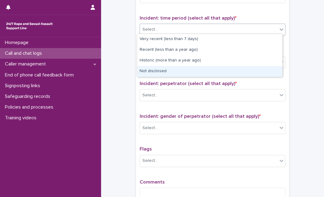
click at [231, 68] on div "Not disclosed" at bounding box center [209, 71] width 145 height 11
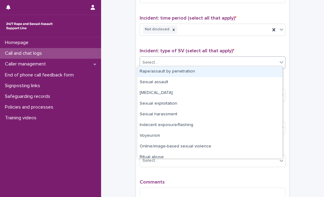
click at [239, 58] on div "Select..." at bounding box center [209, 63] width 138 height 10
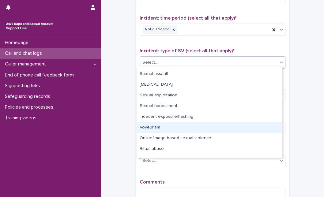
scroll to position [15, 0]
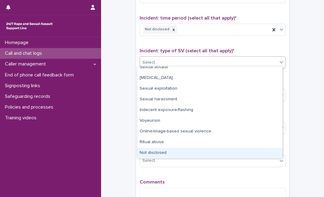
click at [249, 154] on div "Not disclosed" at bounding box center [209, 153] width 145 height 11
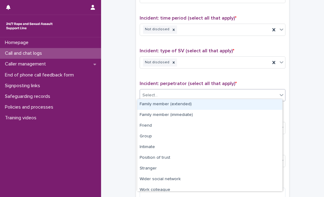
click at [278, 98] on div at bounding box center [282, 95] width 8 height 12
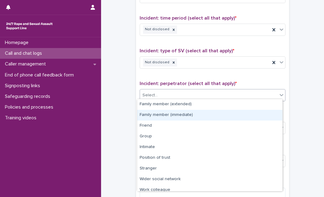
scroll to position [26, 0]
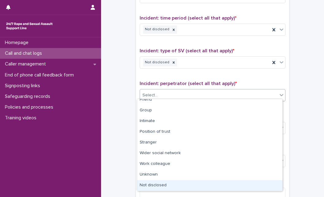
click at [257, 184] on div "Not disclosed" at bounding box center [209, 186] width 145 height 11
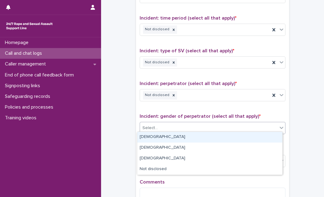
click at [247, 127] on div "Select..." at bounding box center [209, 128] width 138 height 10
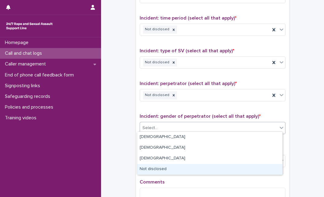
drag, startPoint x: 226, startPoint y: 168, endPoint x: 256, endPoint y: 170, distance: 29.5
drag, startPoint x: 256, startPoint y: 170, endPoint x: 268, endPoint y: 172, distance: 12.7
click at [268, 172] on div "Not disclosed" at bounding box center [209, 169] width 145 height 11
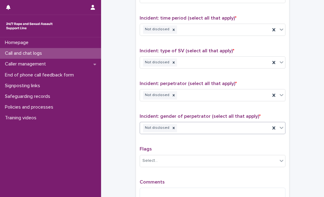
scroll to position [515, 0]
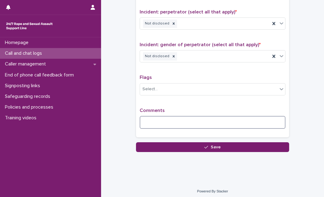
click at [251, 122] on textarea at bounding box center [213, 122] width 146 height 13
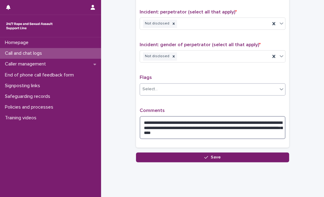
type textarea "**********"
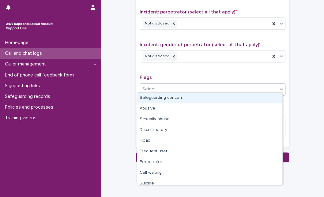
click at [238, 90] on div "Select..." at bounding box center [209, 89] width 138 height 10
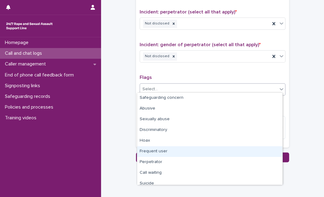
click at [210, 152] on div "Frequent user" at bounding box center [209, 151] width 145 height 11
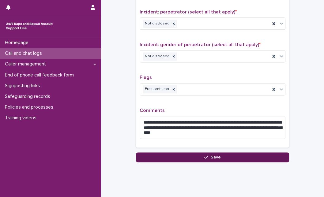
click at [211, 155] on span "Save" at bounding box center [216, 157] width 10 height 4
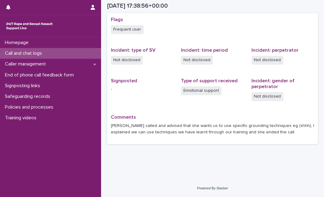
scroll to position [161, 0]
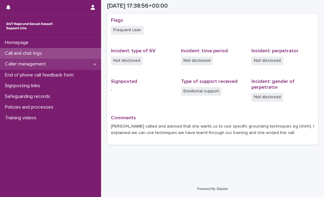
click at [42, 67] on div "Caller management" at bounding box center [50, 64] width 101 height 11
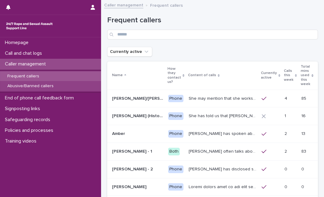
click at [47, 91] on div "Abusive/Banned callers" at bounding box center [50, 86] width 101 height 10
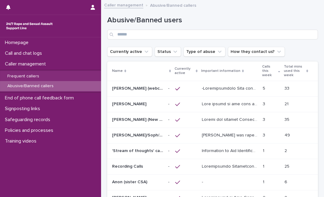
click at [193, 116] on div at bounding box center [186, 120] width 22 height 10
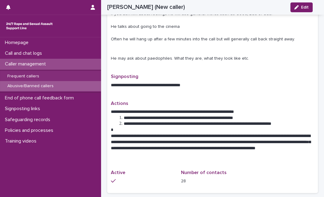
scroll to position [274, 0]
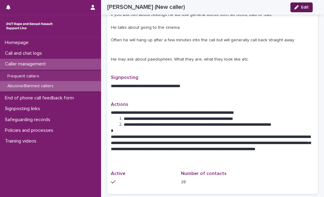
click at [301, 6] on button "Edit" at bounding box center [302, 7] width 22 height 10
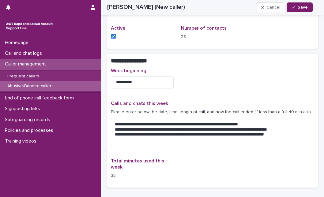
scroll to position [452, 0]
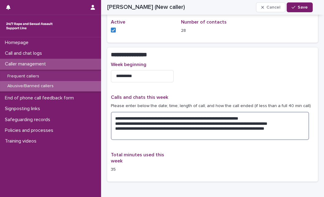
click at [300, 133] on textarea "**********" at bounding box center [210, 126] width 198 height 28
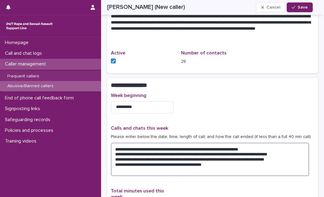
type textarea "**********"
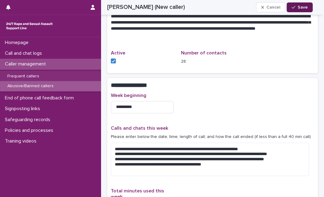
click at [299, 6] on span "Save" at bounding box center [303, 7] width 10 height 4
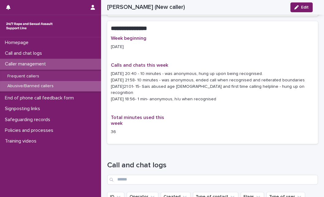
click at [69, 60] on div "Caller management" at bounding box center [50, 64] width 101 height 11
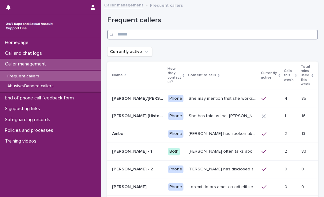
click at [157, 36] on input "Search" at bounding box center [212, 35] width 211 height 10
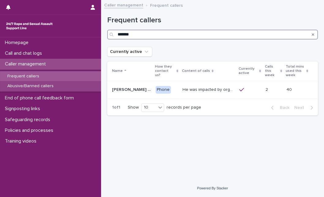
type input "*******"
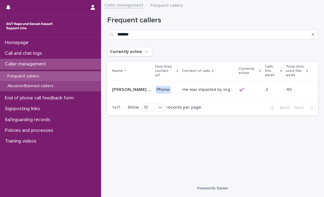
click at [65, 85] on div "Abusive/Banned callers" at bounding box center [50, 86] width 101 height 10
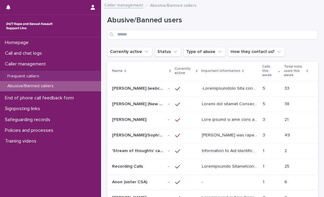
click at [155, 39] on div "Abusive/Banned users" at bounding box center [212, 25] width 211 height 43
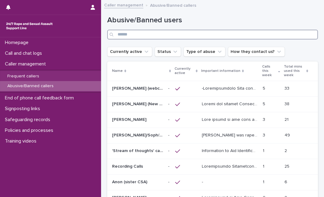
click at [158, 36] on input "Search" at bounding box center [212, 35] width 211 height 10
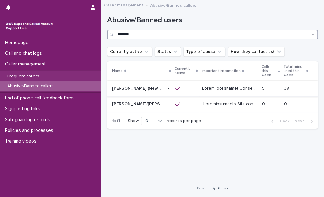
type input "*******"
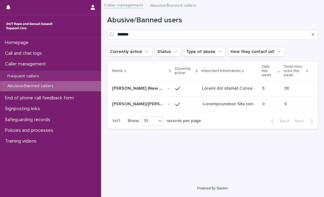
click at [193, 93] on div at bounding box center [186, 89] width 22 height 10
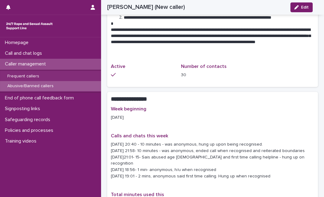
scroll to position [395, 0]
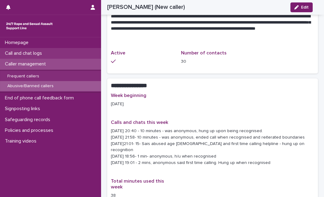
click at [61, 56] on div "Call and chat logs" at bounding box center [50, 53] width 101 height 11
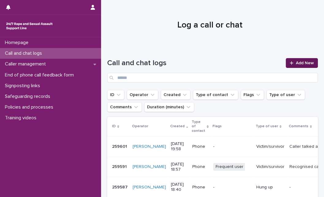
click at [290, 63] on div at bounding box center [293, 63] width 6 height 4
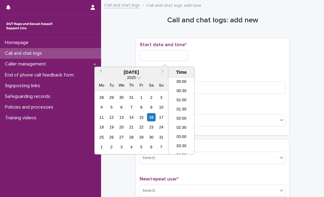
click at [173, 57] on input "text" at bounding box center [164, 55] width 48 height 11
click at [150, 114] on div "16" at bounding box center [151, 117] width 8 height 8
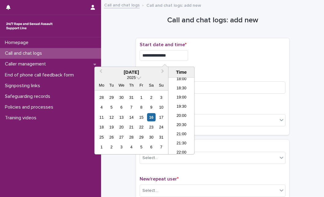
click at [173, 54] on input "**********" at bounding box center [164, 55] width 48 height 11
type input "**********"
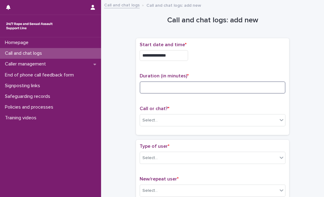
click at [203, 85] on input at bounding box center [213, 88] width 146 height 12
type input "*"
click at [170, 122] on div "Select..." at bounding box center [209, 121] width 138 height 10
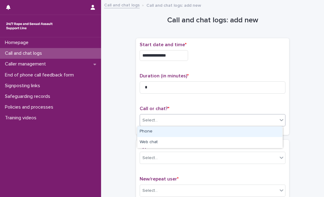
click at [166, 132] on div "Phone" at bounding box center [209, 132] width 145 height 11
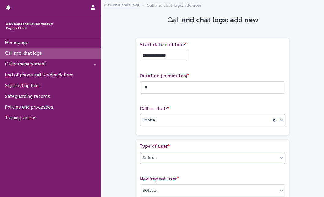
click at [155, 162] on div "Select..." at bounding box center [209, 158] width 138 height 10
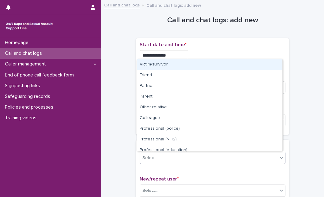
click at [174, 61] on div "Victim/survivor" at bounding box center [209, 64] width 145 height 11
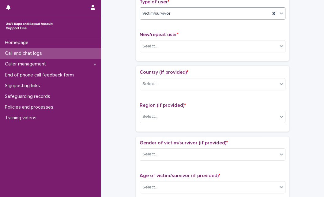
scroll to position [142, 0]
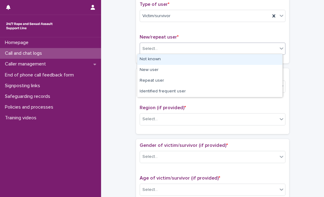
click at [223, 48] on div "Select..." at bounding box center [209, 49] width 138 height 10
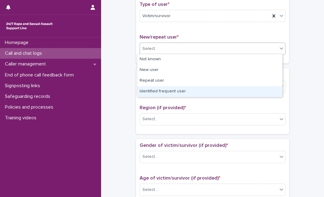
click at [197, 89] on div "Identified frequent user" at bounding box center [209, 91] width 145 height 11
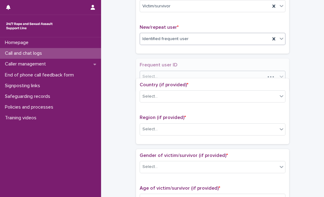
scroll to position [161, 0]
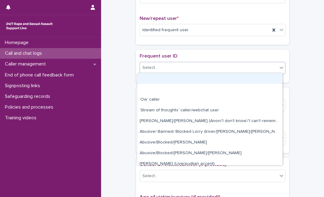
click at [199, 68] on div "Select..." at bounding box center [209, 68] width 138 height 10
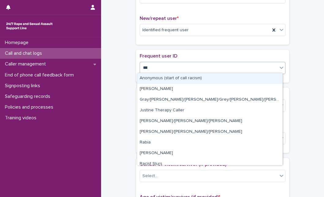
type input "****"
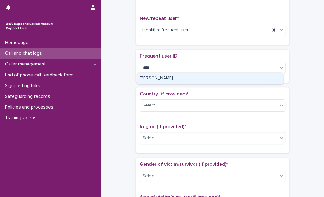
click at [190, 77] on div "[PERSON_NAME]" at bounding box center [209, 78] width 145 height 11
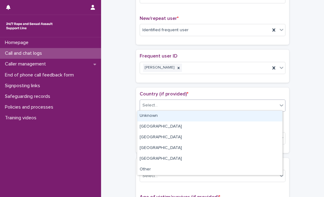
click at [178, 108] on div "Select..." at bounding box center [209, 106] width 138 height 10
click at [173, 116] on div "Unknown" at bounding box center [209, 116] width 145 height 11
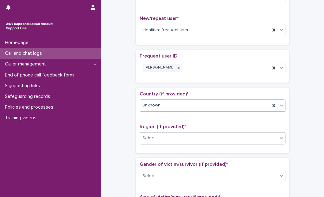
click at [162, 139] on div "Select..." at bounding box center [209, 138] width 138 height 10
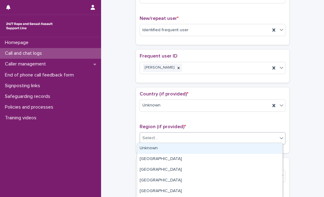
click at [159, 148] on div "Unknown" at bounding box center [209, 148] width 145 height 11
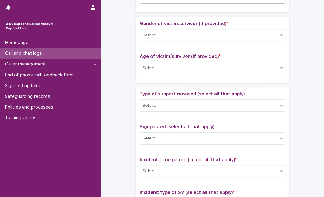
scroll to position [303, 0]
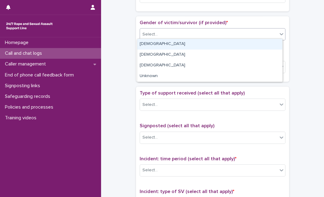
click at [271, 35] on div "Select..." at bounding box center [209, 34] width 138 height 10
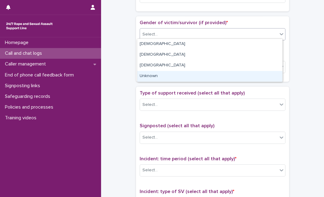
click at [239, 74] on div "Unknown" at bounding box center [209, 76] width 145 height 11
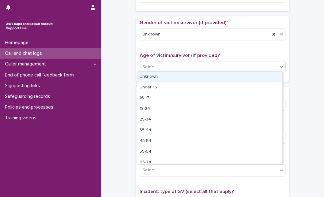
click at [247, 62] on div "Select..." at bounding box center [209, 67] width 138 height 10
click at [234, 77] on div "Unknown" at bounding box center [209, 77] width 145 height 11
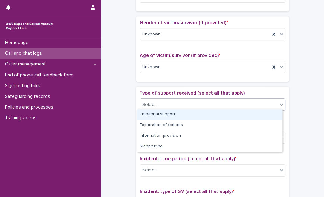
click at [211, 105] on div "Select..." at bounding box center [209, 105] width 138 height 10
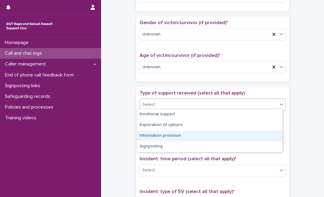
click at [193, 137] on div "Information provision" at bounding box center [209, 136] width 145 height 11
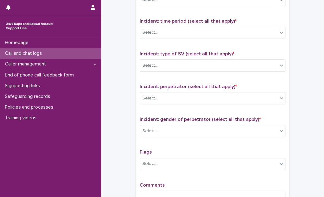
scroll to position [447, 0]
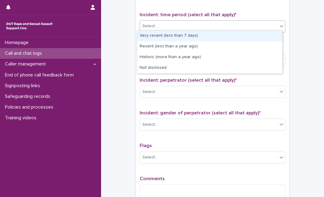
click at [248, 24] on div "Select..." at bounding box center [209, 26] width 138 height 10
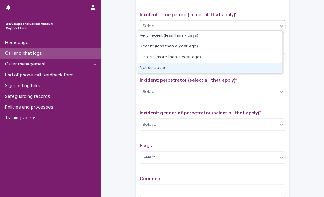
click at [204, 65] on div "Not disclosed" at bounding box center [209, 68] width 145 height 11
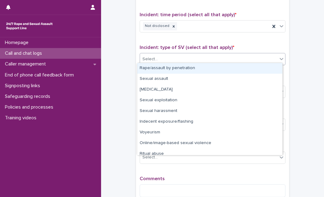
click at [213, 57] on div "Select..." at bounding box center [209, 59] width 138 height 10
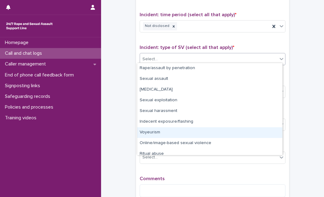
scroll to position [15, 0]
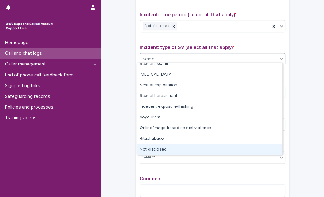
click at [242, 146] on div "Not disclosed" at bounding box center [209, 150] width 145 height 11
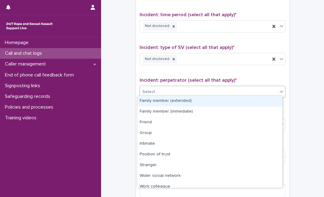
click at [235, 91] on div "Select..." at bounding box center [209, 92] width 138 height 10
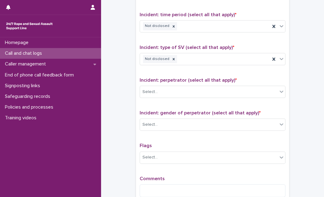
click at [283, 178] on div "Type of support received (select all that apply) Information provision Signpost…" at bounding box center [212, 74] width 153 height 264
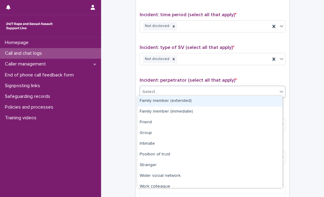
click at [268, 93] on div "Select..." at bounding box center [209, 92] width 138 height 10
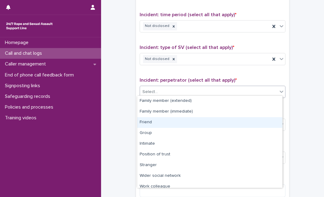
scroll to position [26, 0]
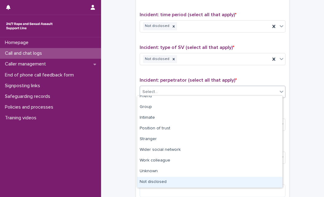
click at [259, 179] on div "Not disclosed" at bounding box center [209, 182] width 145 height 11
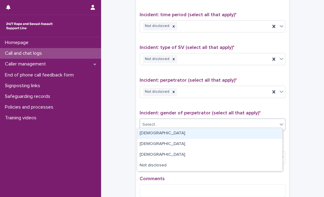
click at [257, 128] on body "**********" at bounding box center [162, 98] width 324 height 197
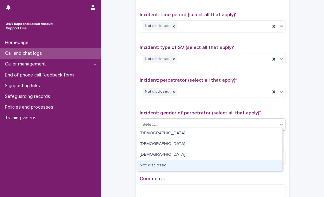
click at [240, 168] on div "Not disclosed" at bounding box center [209, 166] width 145 height 11
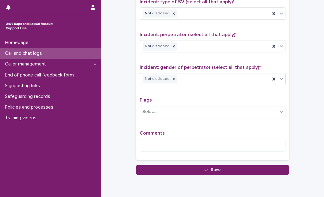
scroll to position [497, 0]
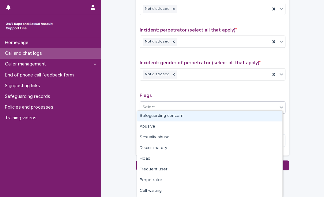
click at [267, 104] on div "Select..." at bounding box center [209, 107] width 138 height 10
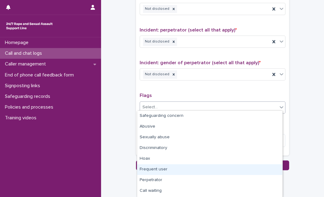
click at [205, 166] on div "Frequent user" at bounding box center [209, 170] width 145 height 11
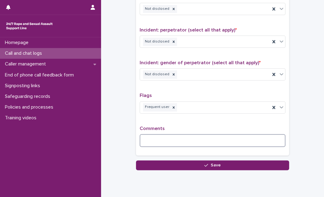
click at [209, 142] on textarea at bounding box center [213, 140] width 146 height 13
type textarea "*"
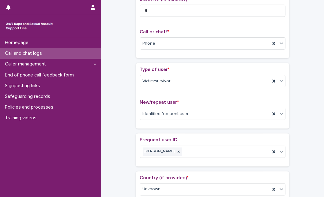
scroll to position [63, 0]
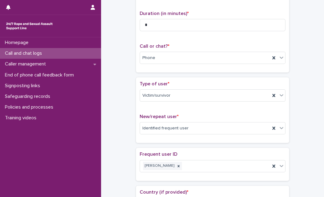
type textarea "**********"
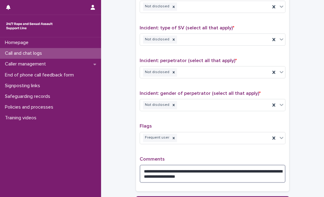
scroll to position [521, 0]
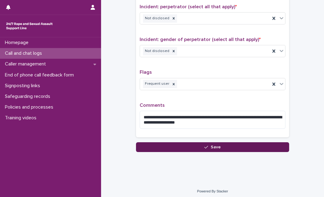
click at [248, 145] on button "Save" at bounding box center [212, 148] width 153 height 10
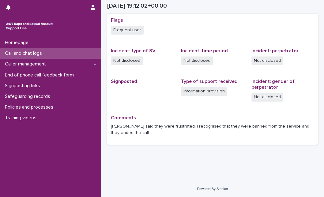
scroll to position [161, 0]
click at [67, 54] on div "Call and chat logs" at bounding box center [50, 53] width 101 height 11
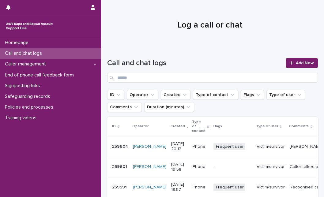
click at [231, 146] on div "Frequent user + 0" at bounding box center [233, 147] width 38 height 8
